Goal: Task Accomplishment & Management: Manage account settings

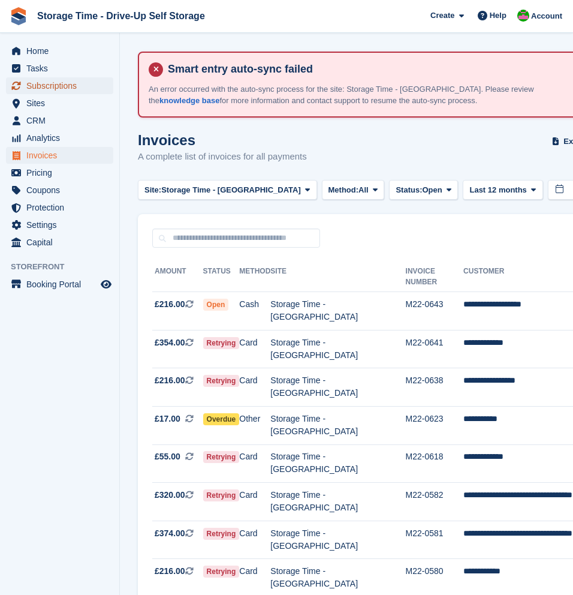
click at [54, 91] on span "Subscriptions" at bounding box center [62, 85] width 72 height 17
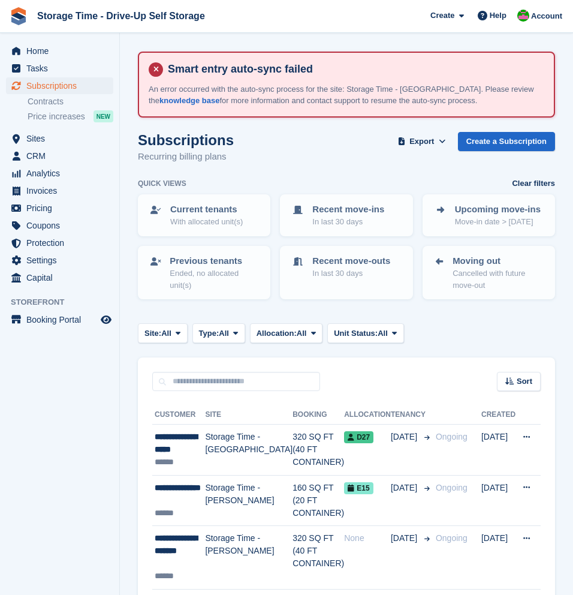
click at [315, 148] on div "Subscriptions Recurring billing plans Export Export Subscriptions Export a CSV …" at bounding box center [346, 155] width 417 height 46
click at [66, 87] on span "Subscriptions" at bounding box center [62, 85] width 72 height 17
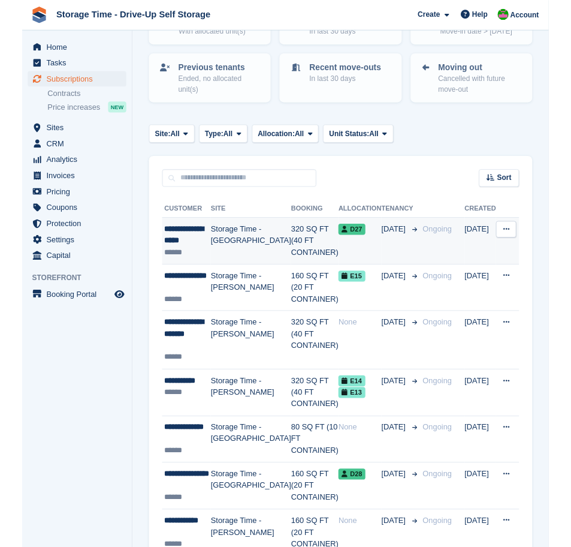
scroll to position [190, 0]
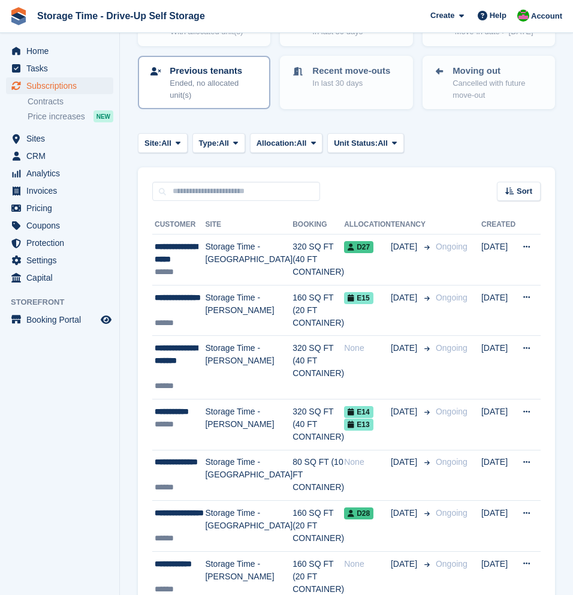
click at [207, 79] on p "Ended, no allocated unit(s)" at bounding box center [215, 88] width 90 height 23
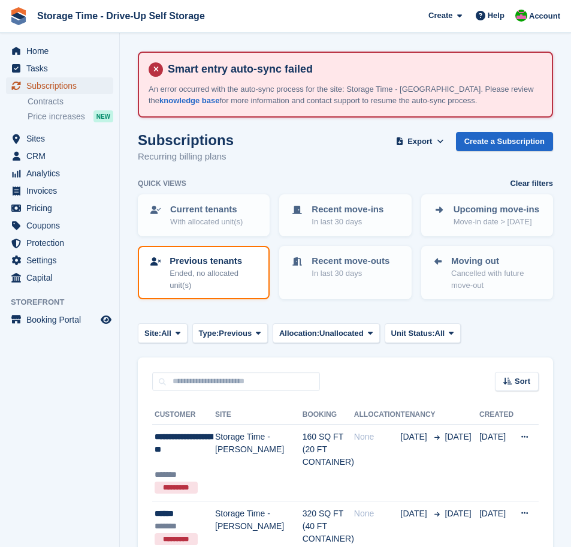
click at [64, 86] on span "Subscriptions" at bounding box center [62, 85] width 72 height 17
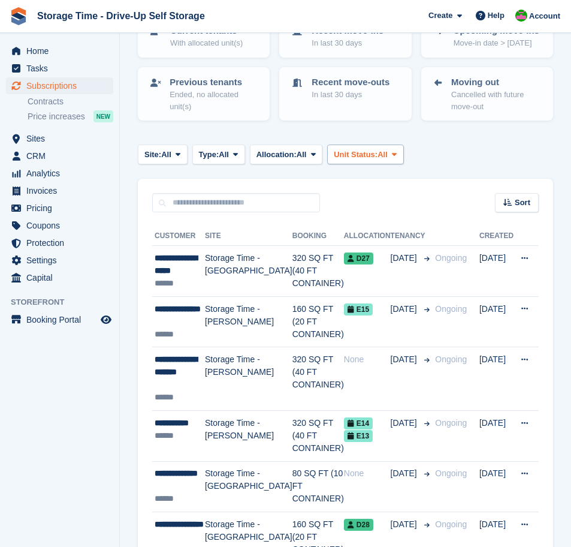
scroll to position [177, 0]
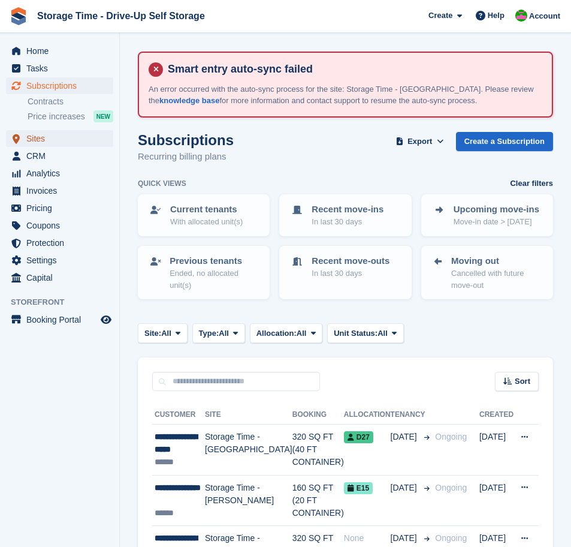
click at [46, 143] on span "Sites" at bounding box center [62, 138] width 72 height 17
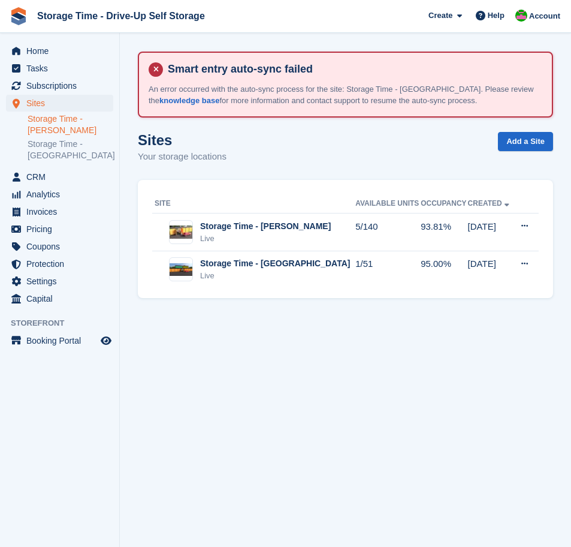
click at [70, 125] on link "Storage Time - [PERSON_NAME]" at bounding box center [71, 124] width 86 height 23
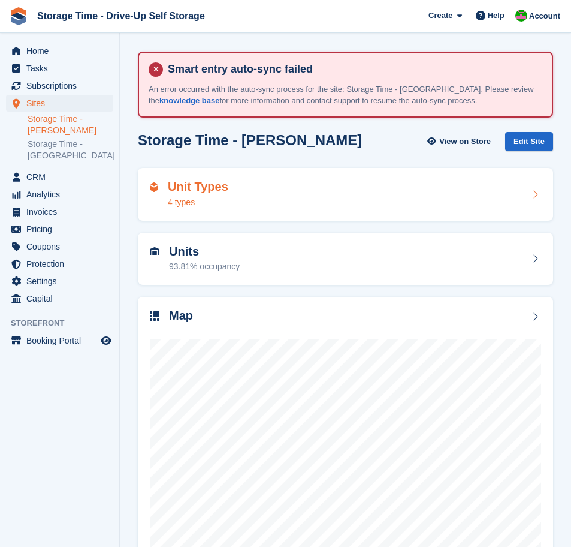
click at [281, 188] on div "Unit Types 4 types" at bounding box center [346, 194] width 392 height 29
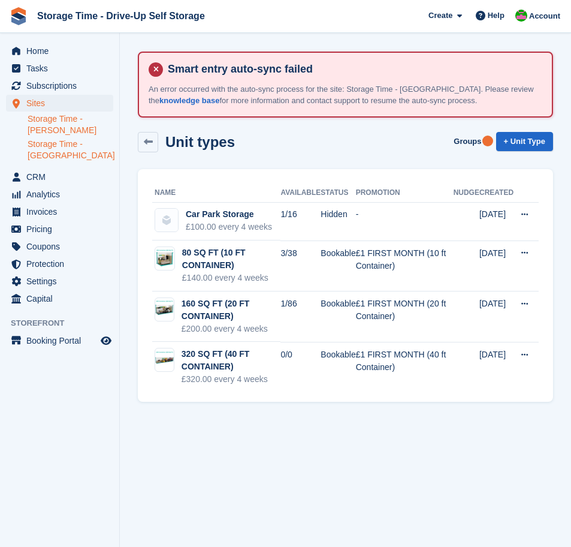
click at [55, 151] on link "Storage Time - [GEOGRAPHIC_DATA]" at bounding box center [71, 150] width 86 height 23
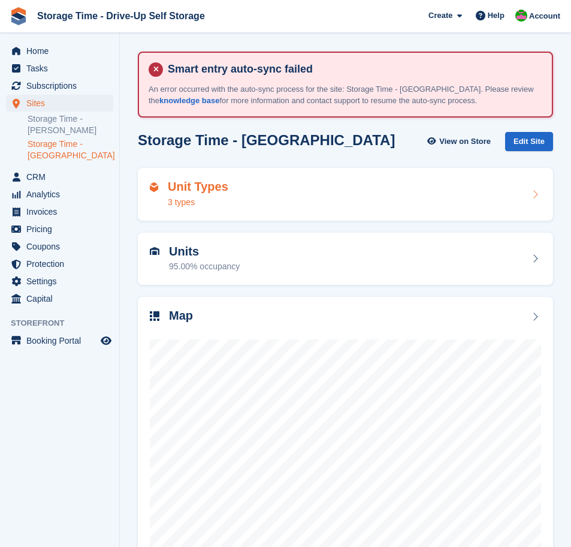
click at [263, 186] on div "Unit Types 3 types" at bounding box center [346, 194] width 392 height 29
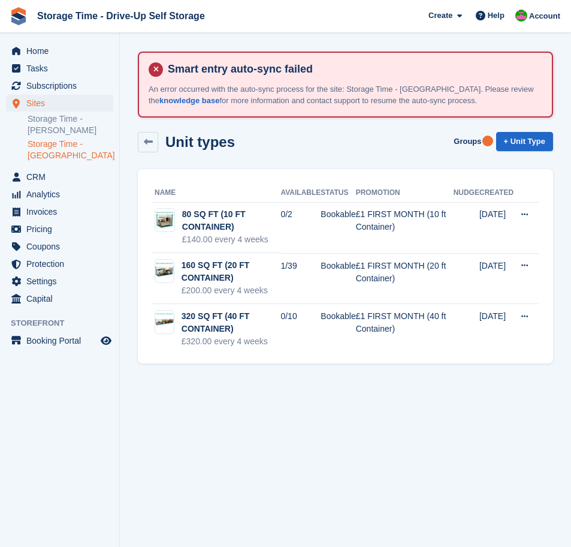
click at [52, 154] on link "Storage Time - [GEOGRAPHIC_DATA]" at bounding box center [71, 150] width 86 height 23
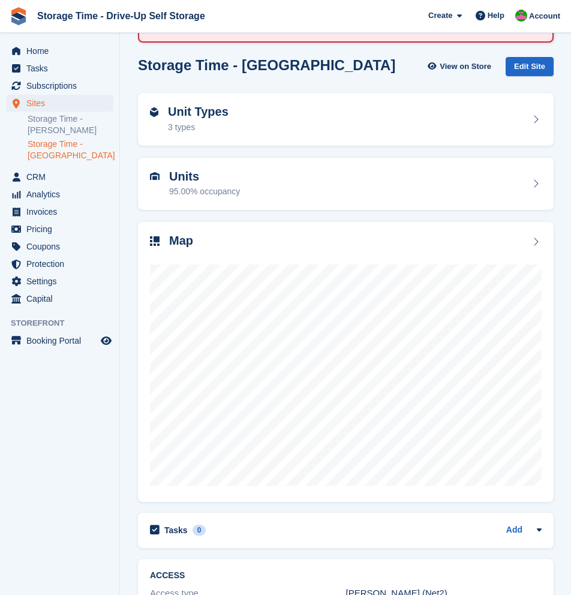
scroll to position [80, 0]
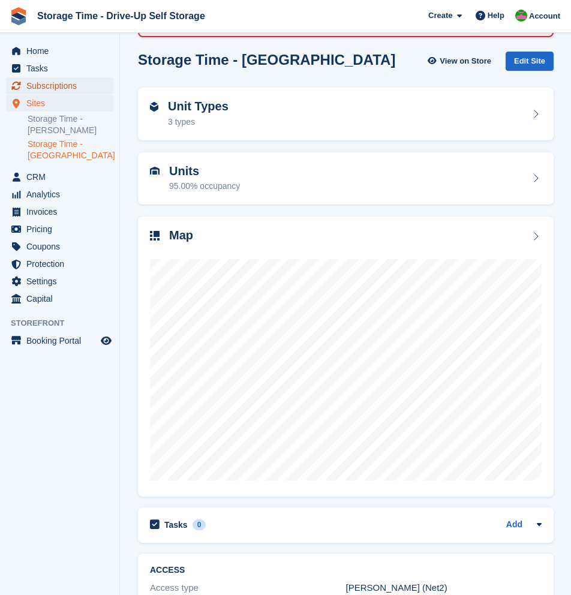
click at [64, 86] on span "Subscriptions" at bounding box center [62, 85] width 72 height 17
